Goal: Task Accomplishment & Management: Manage account settings

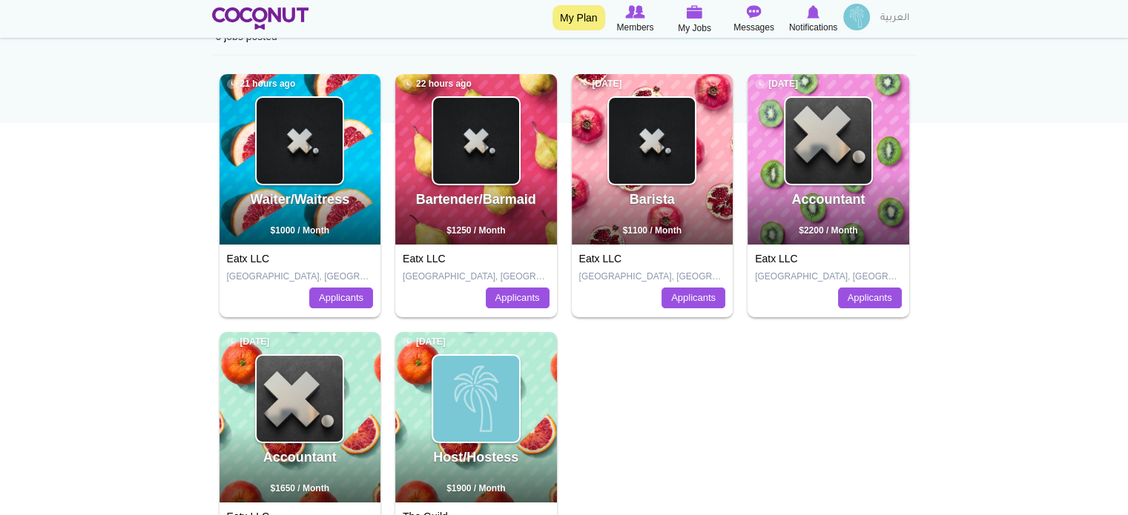
scroll to position [148, 0]
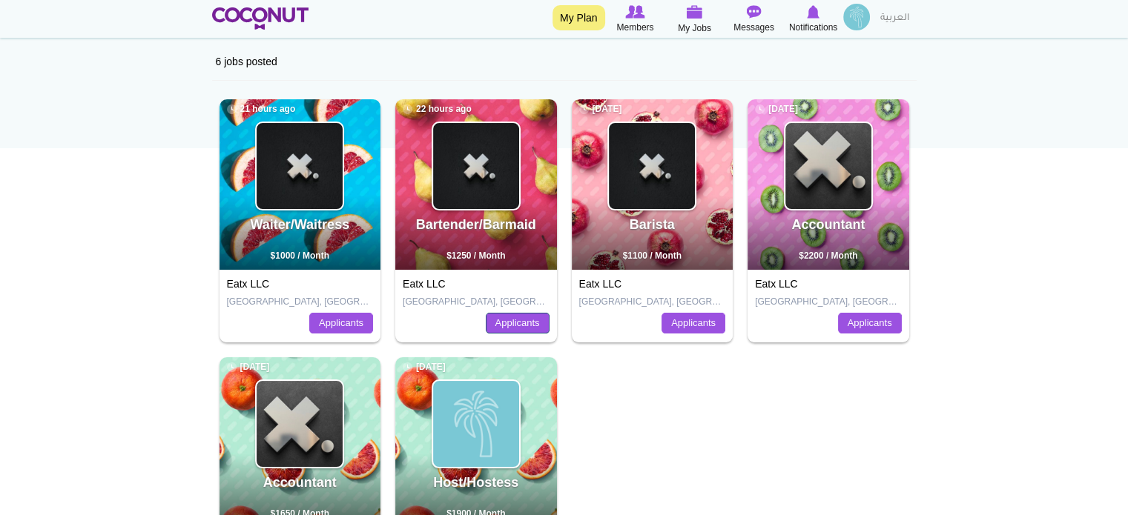
click at [498, 325] on link "Applicants" at bounding box center [518, 323] width 64 height 21
